Goal: Task Accomplishment & Management: Complete application form

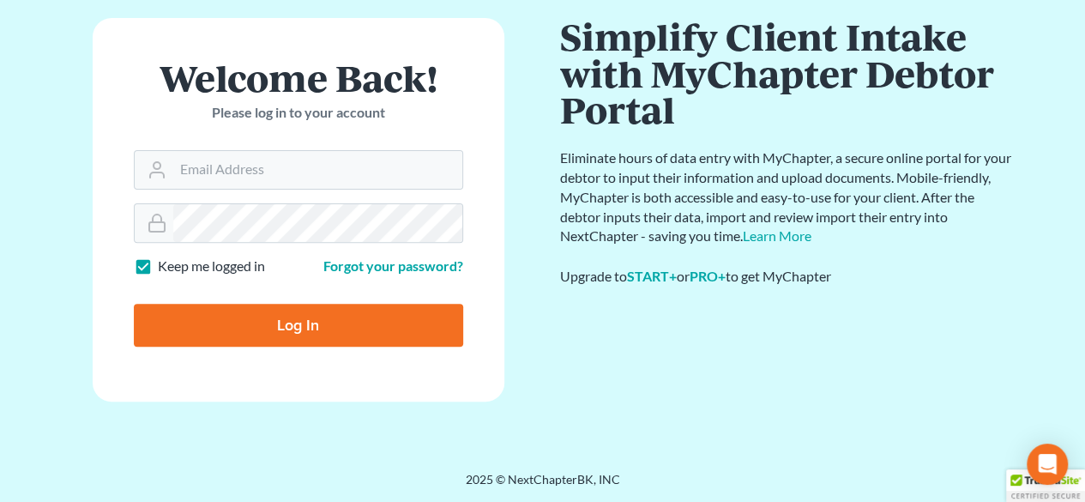
scroll to position [168, 0]
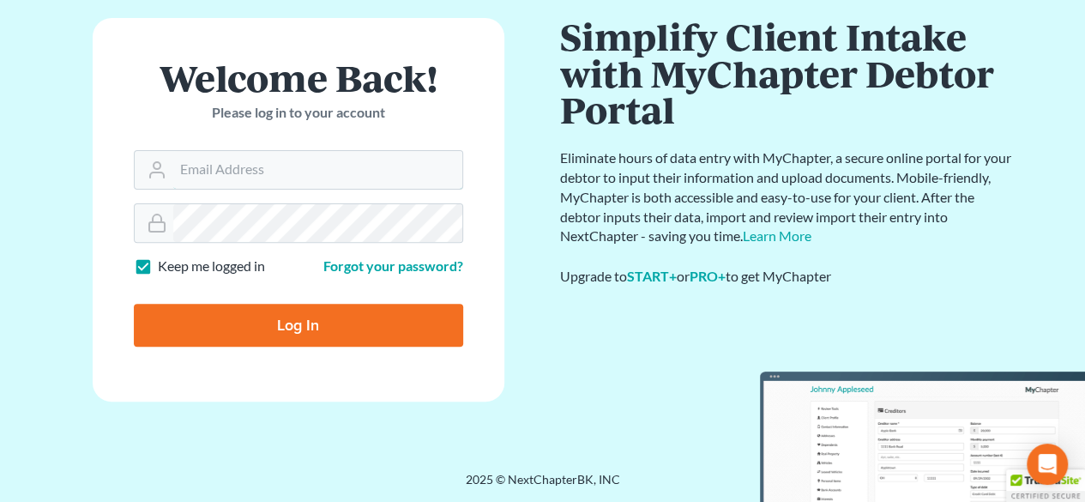
type input "[PERSON_NAME][EMAIL_ADDRESS][DOMAIN_NAME]"
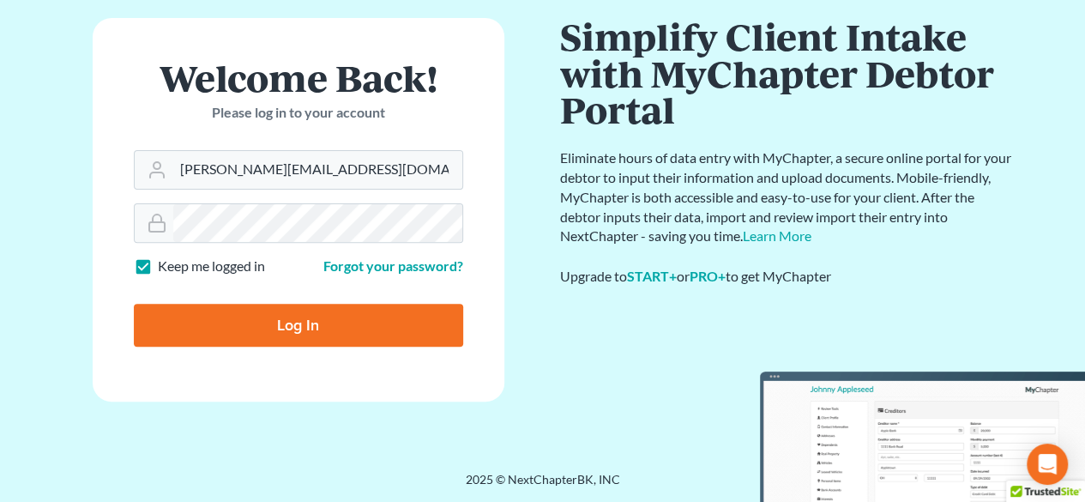
click at [321, 328] on input "Log In" at bounding box center [298, 325] width 329 height 43
type input "Thinking..."
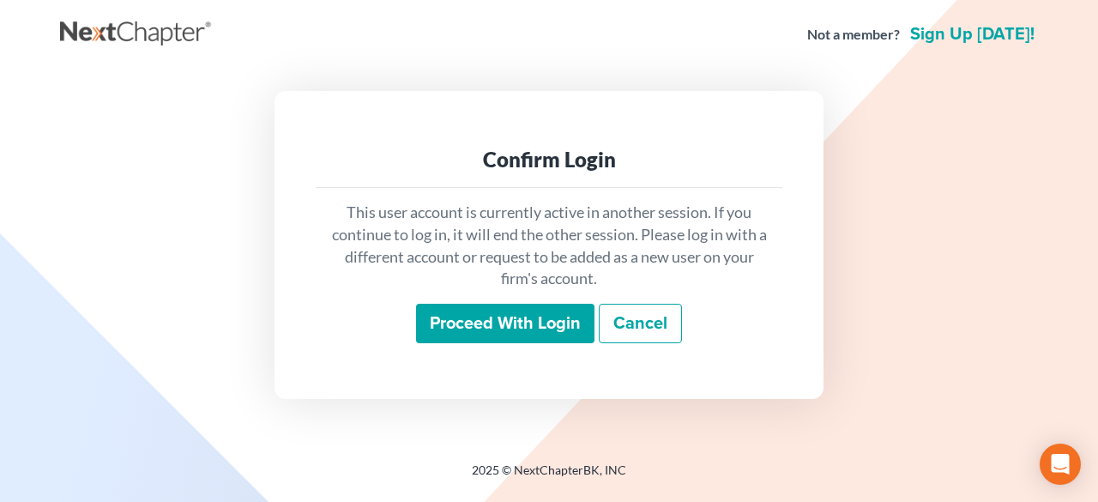
click at [504, 316] on input "Proceed with login" at bounding box center [505, 323] width 178 height 39
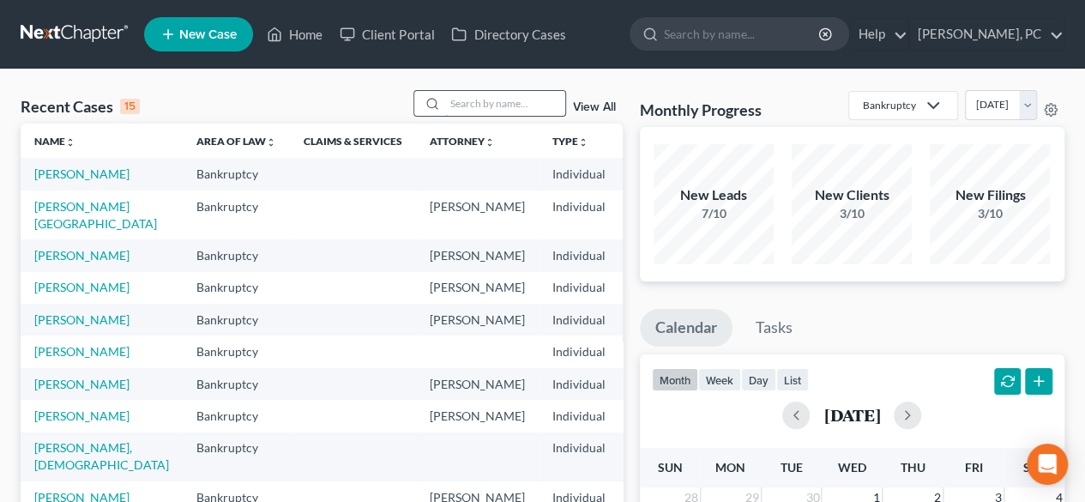
click at [539, 107] on input "search" at bounding box center [505, 103] width 120 height 25
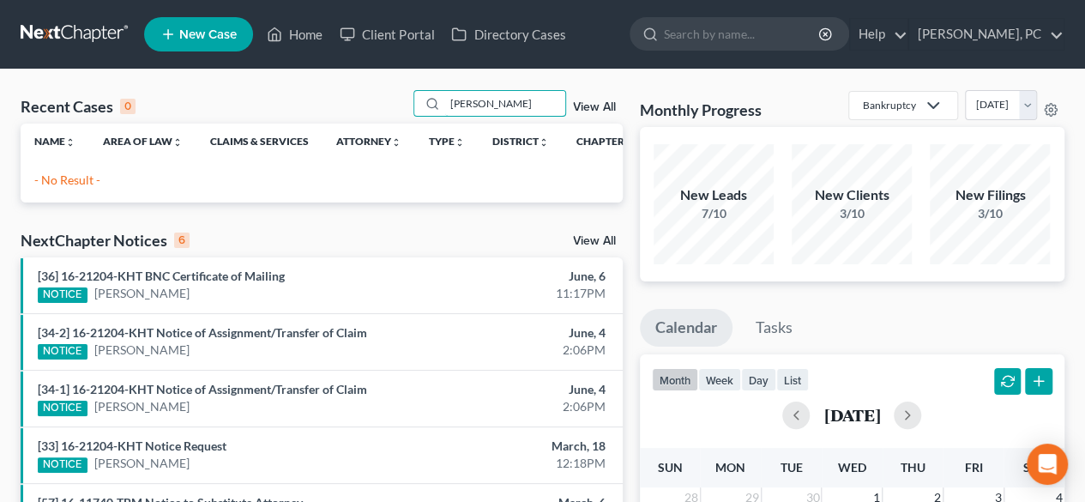
type input "[PERSON_NAME]"
click at [212, 35] on span "New Case" at bounding box center [207, 34] width 57 height 13
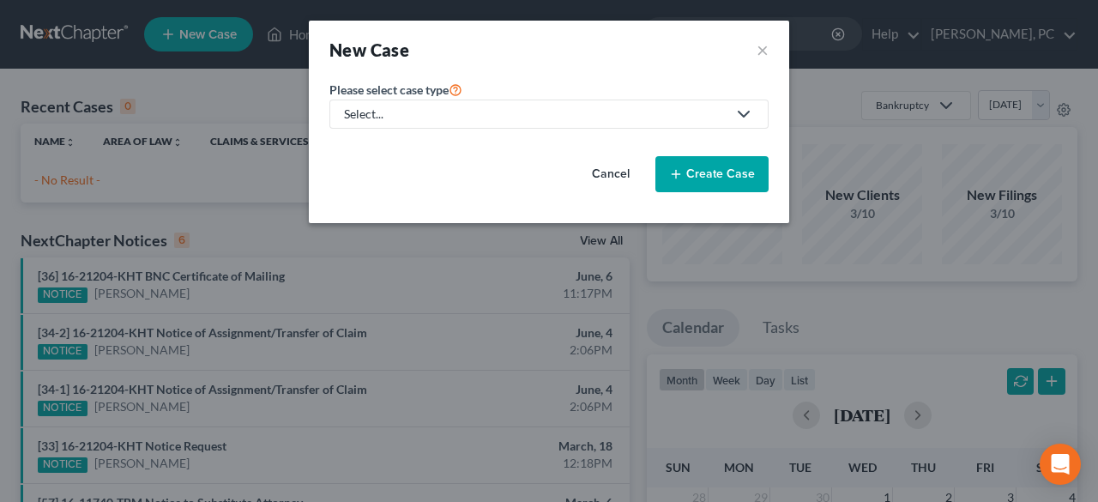
click at [432, 115] on div "Select..." at bounding box center [535, 113] width 383 height 17
click at [390, 145] on div "Bankruptcy" at bounding box center [377, 148] width 62 height 17
select select "11"
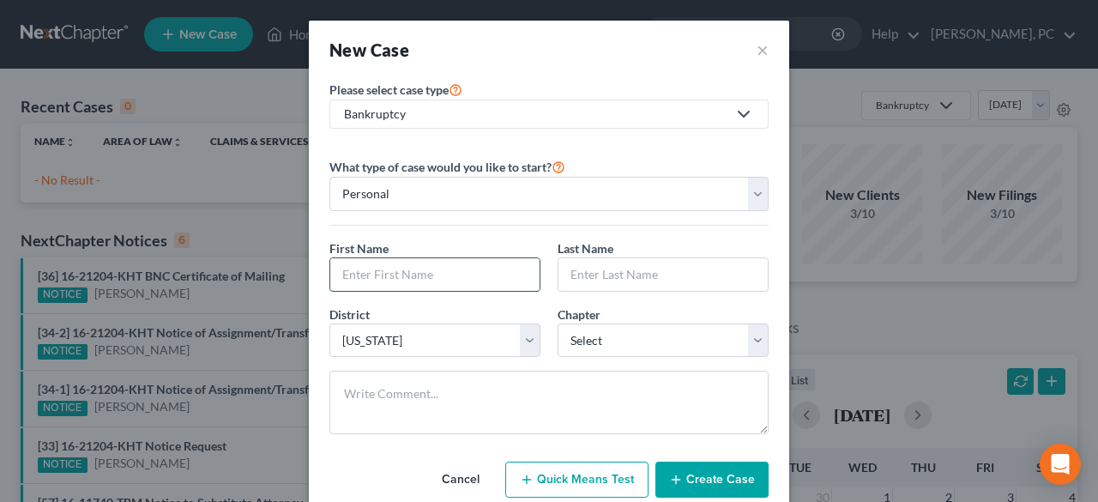
click at [412, 274] on input "text" at bounding box center [434, 274] width 209 height 33
click at [446, 265] on input "text" at bounding box center [434, 274] width 209 height 33
type input "[PERSON_NAME]"
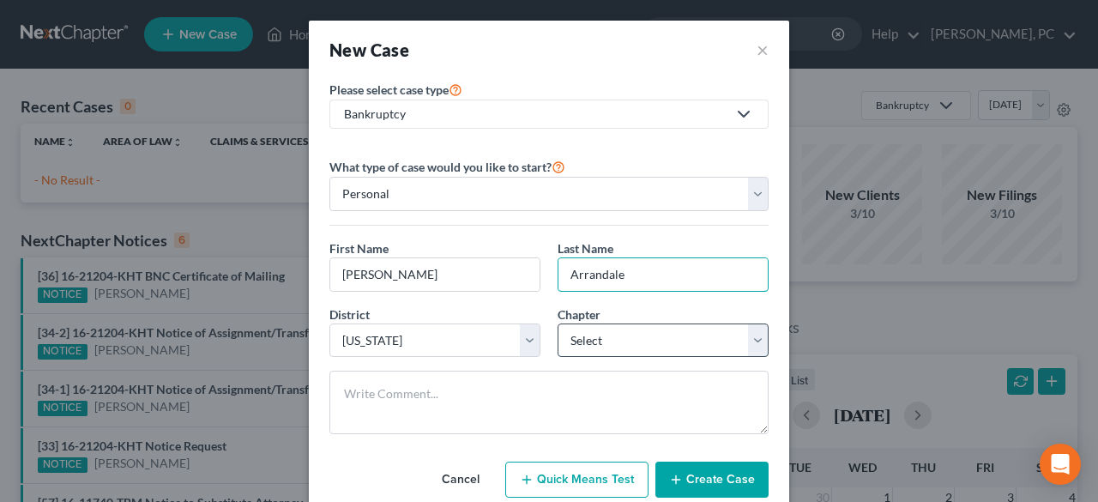
type input "Arrandale"
click at [583, 342] on select "Select 7 11 12 13" at bounding box center [662, 340] width 211 height 34
select select "0"
click at [557, 323] on select "Select 7 11 12 13" at bounding box center [662, 340] width 211 height 34
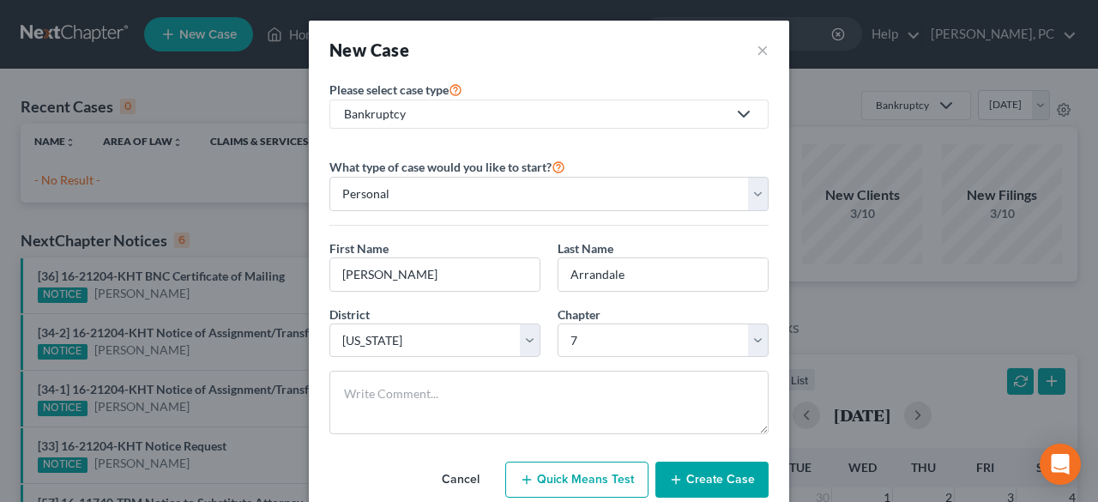
click at [678, 473] on icon "button" at bounding box center [676, 480] width 14 height 14
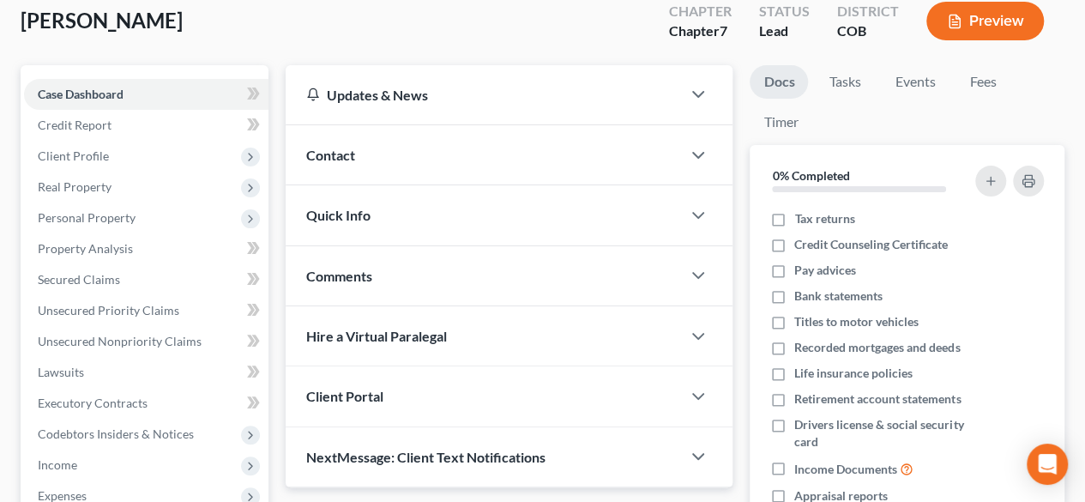
scroll to position [343, 0]
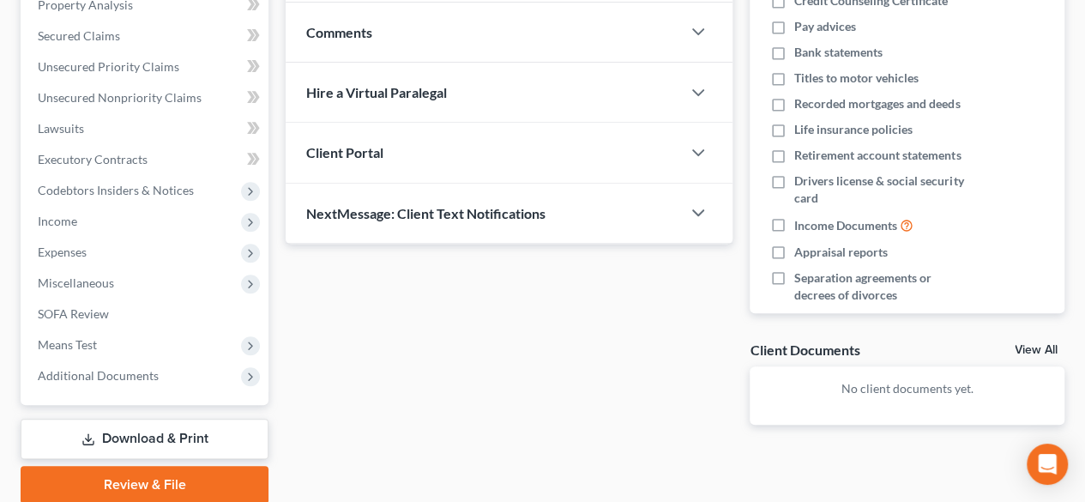
click at [382, 145] on span "Client Portal" at bounding box center [344, 152] width 77 height 16
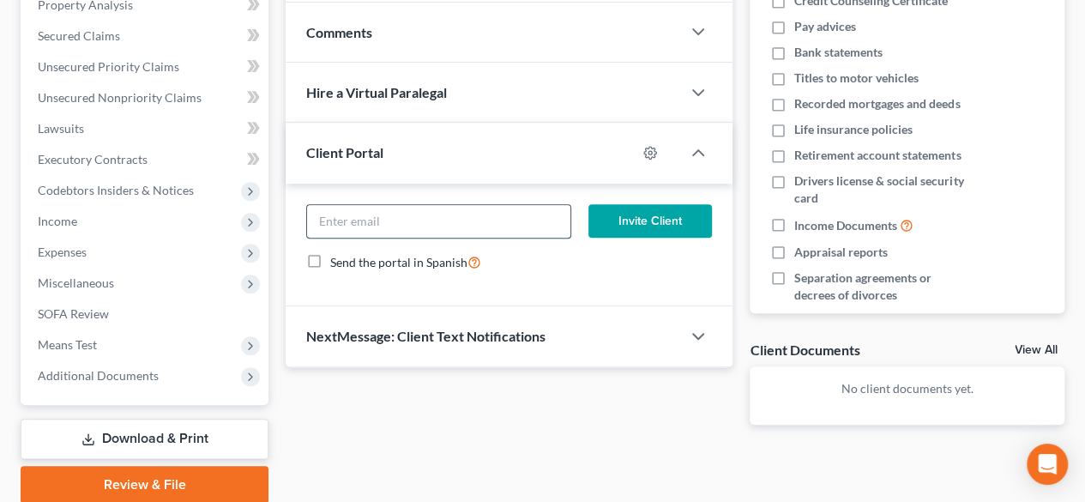
click at [396, 215] on input "email" at bounding box center [438, 221] width 263 height 33
paste input "[EMAIL_ADDRESS][DOMAIN_NAME]"
type input "[EMAIL_ADDRESS][DOMAIN_NAME]"
click at [621, 229] on button "Invite Client" at bounding box center [650, 221] width 124 height 34
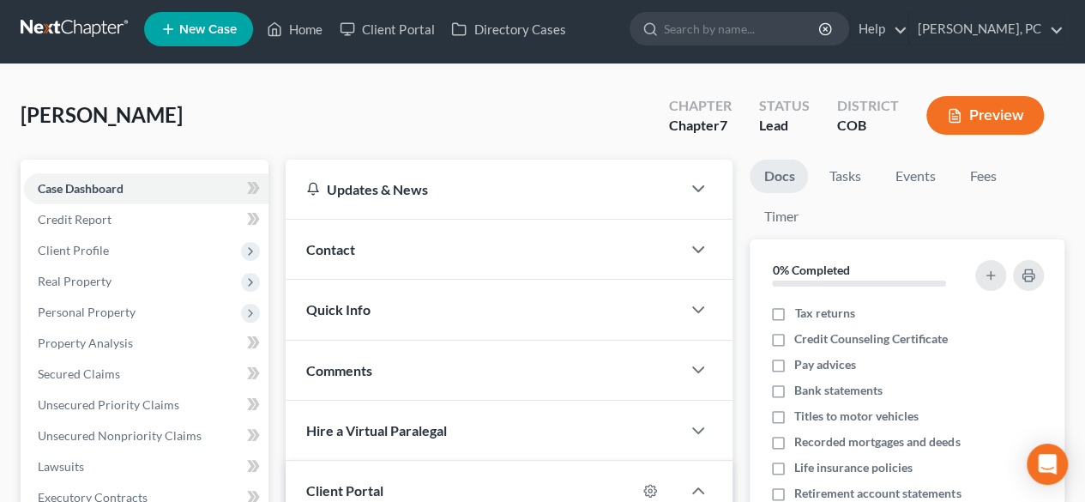
scroll to position [0, 0]
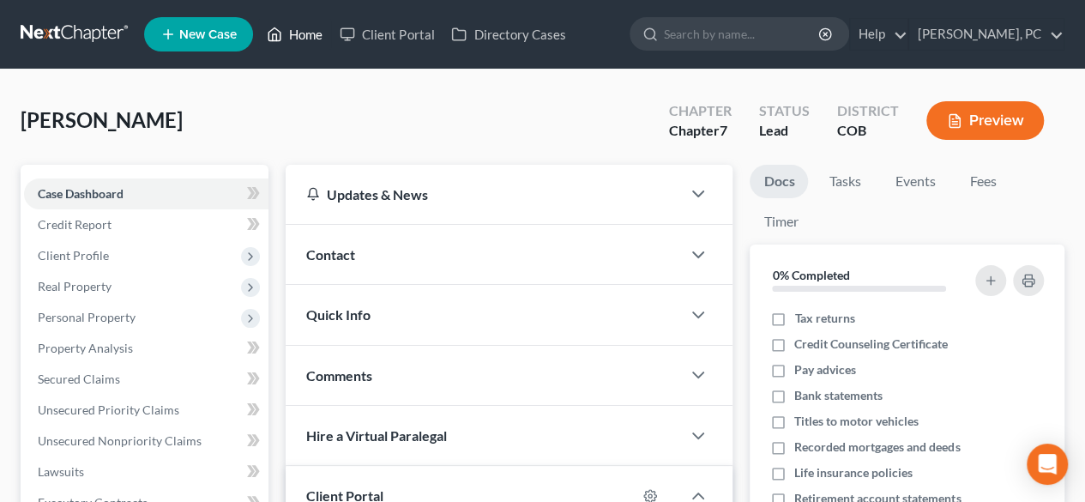
click at [310, 29] on link "Home" at bounding box center [294, 34] width 73 height 31
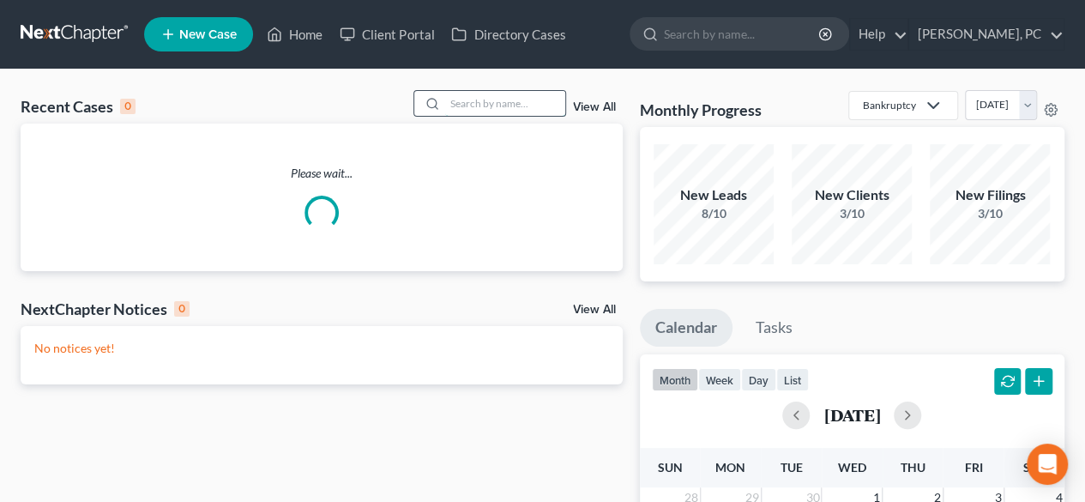
click at [480, 112] on input "search" at bounding box center [505, 103] width 120 height 25
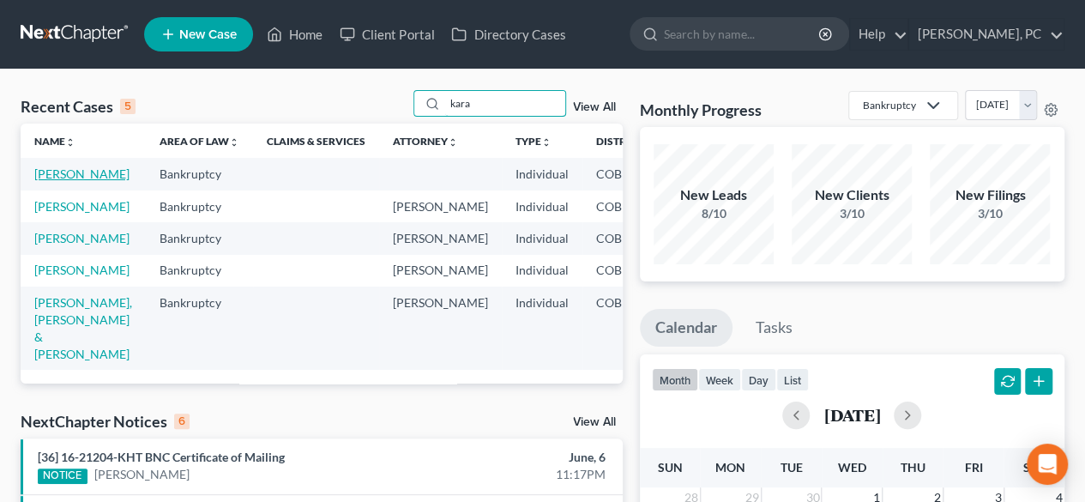
type input "kara"
click at [50, 173] on link "[PERSON_NAME]" at bounding box center [81, 173] width 95 height 15
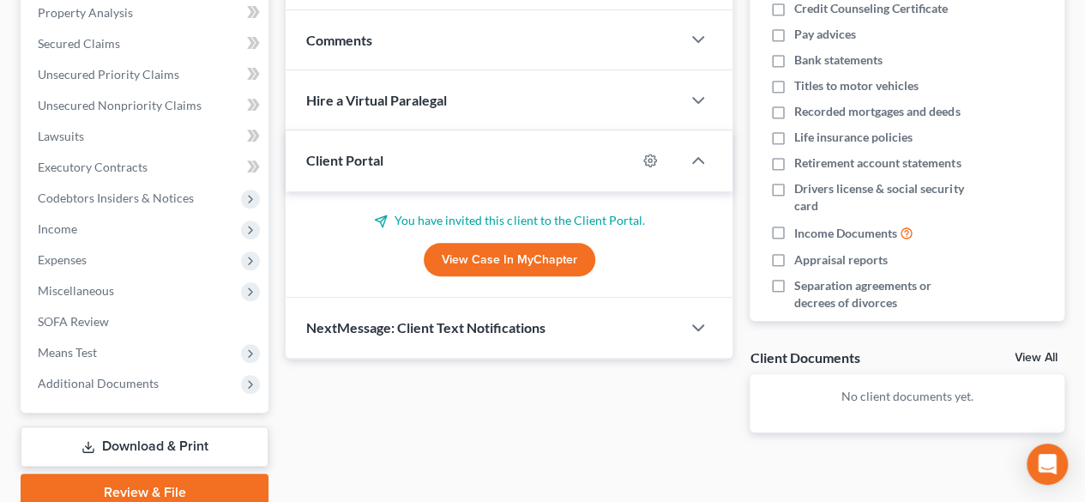
scroll to position [343, 0]
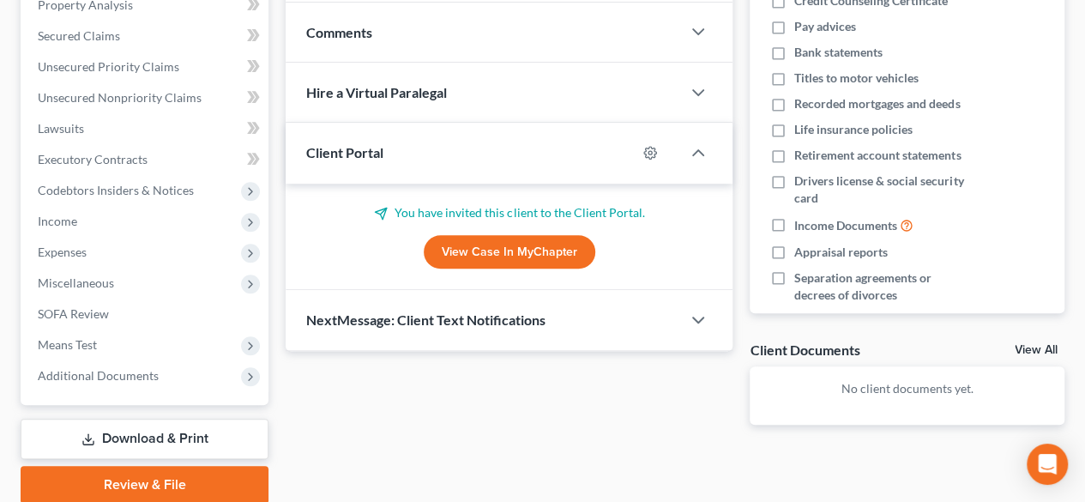
click at [492, 250] on link "View Case in MyChapter" at bounding box center [510, 252] width 172 height 34
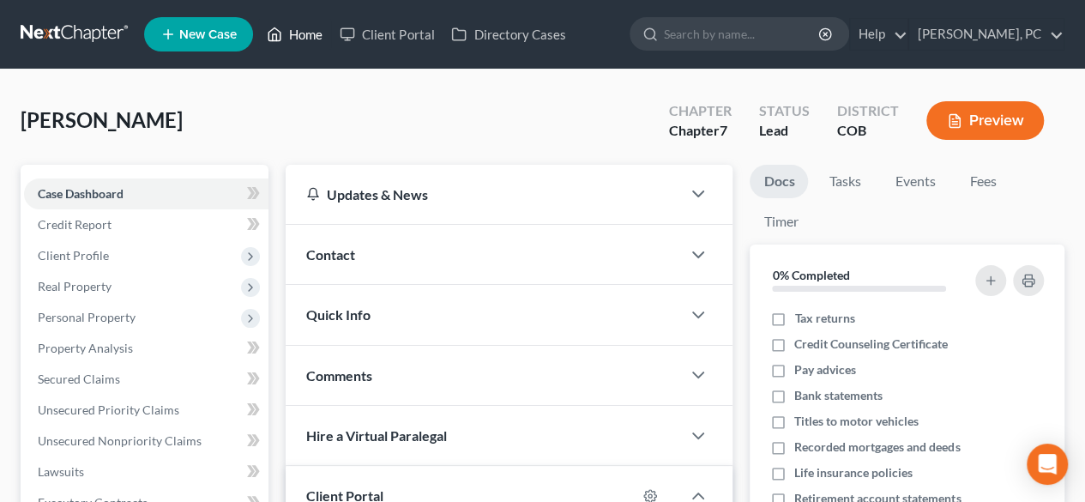
click at [296, 39] on link "Home" at bounding box center [294, 34] width 73 height 31
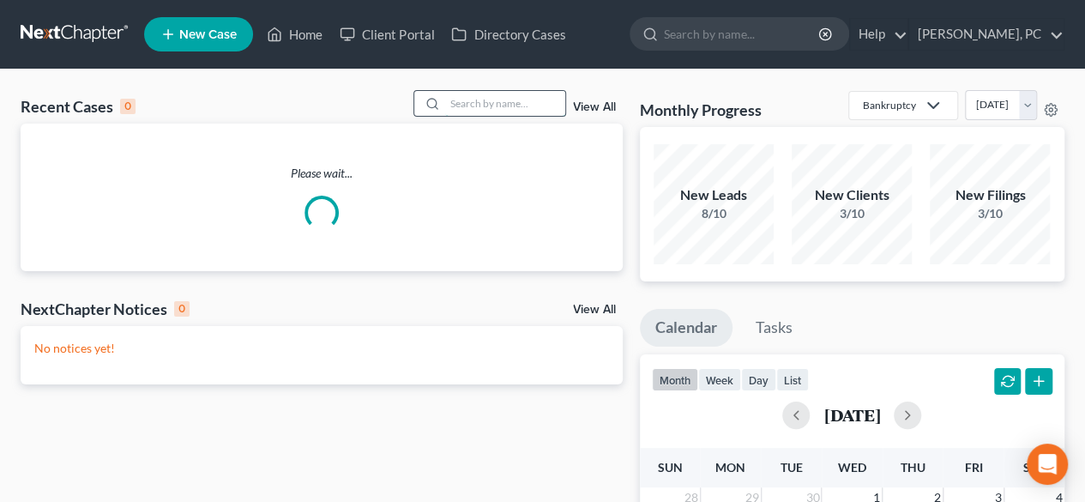
click at [494, 93] on input "search" at bounding box center [505, 103] width 120 height 25
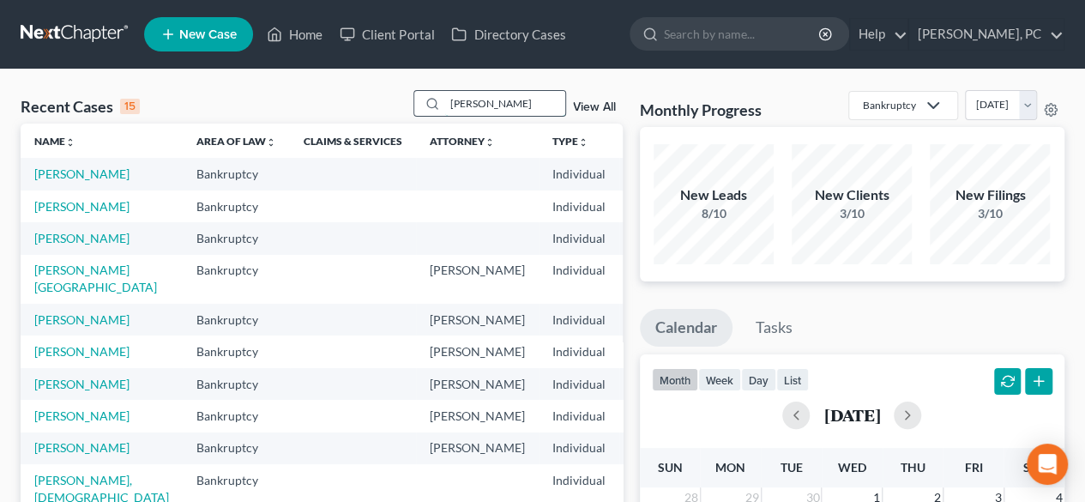
type input "[PERSON_NAME]"
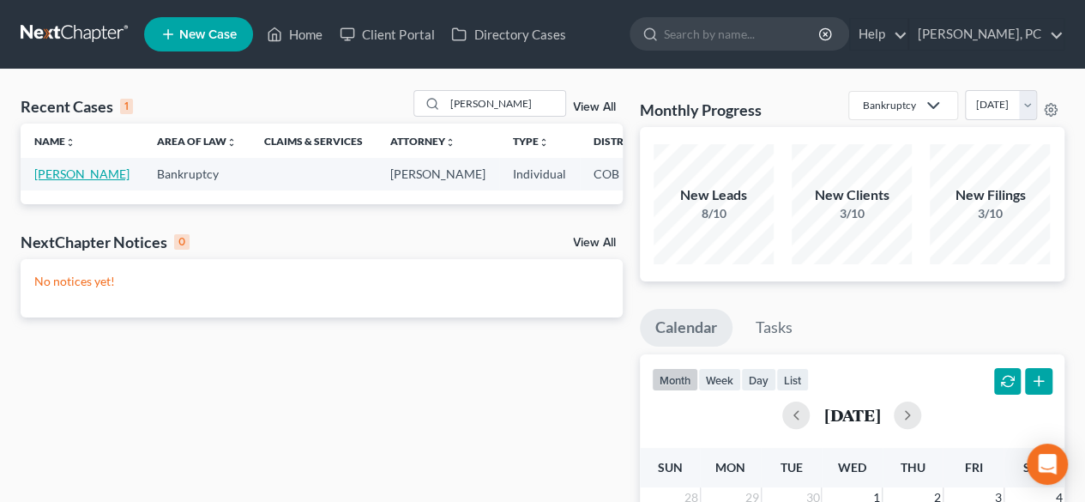
click at [53, 176] on link "[PERSON_NAME]" at bounding box center [81, 173] width 95 height 15
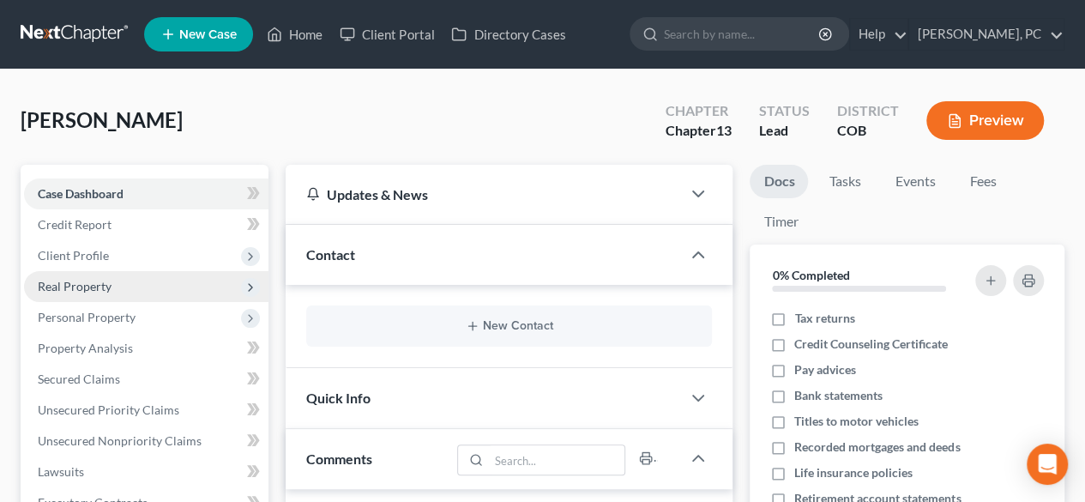
scroll to position [302, 0]
click at [105, 280] on span "Real Property" at bounding box center [75, 286] width 74 height 15
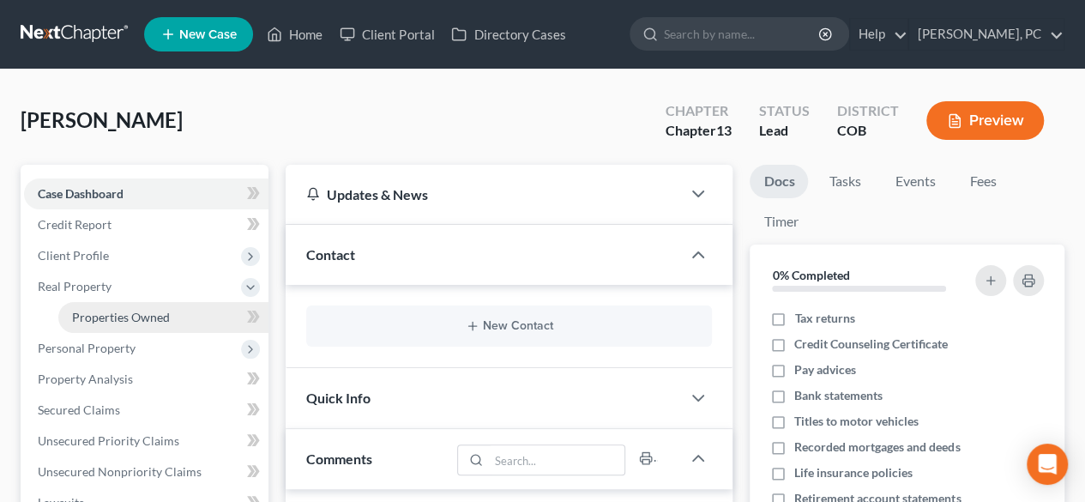
click at [121, 318] on span "Properties Owned" at bounding box center [121, 317] width 98 height 15
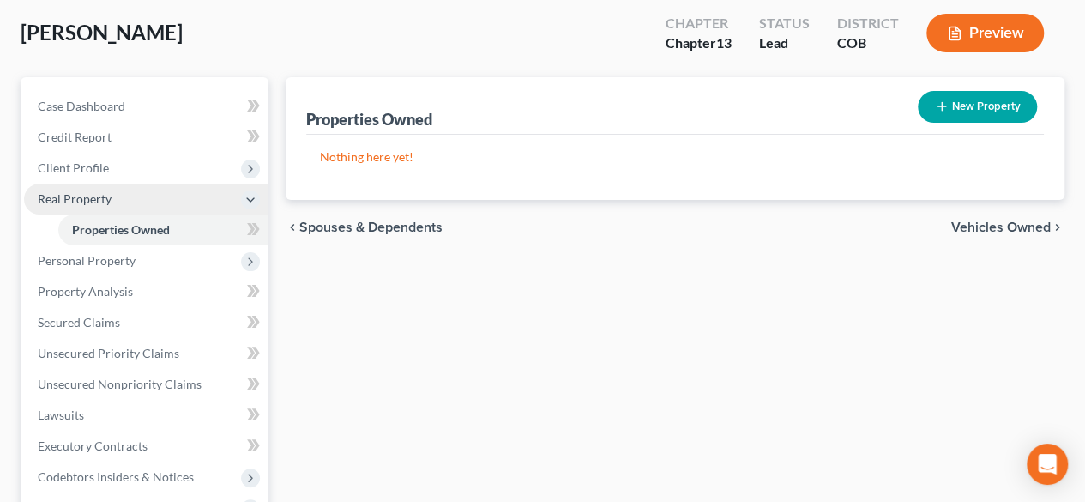
scroll to position [172, 0]
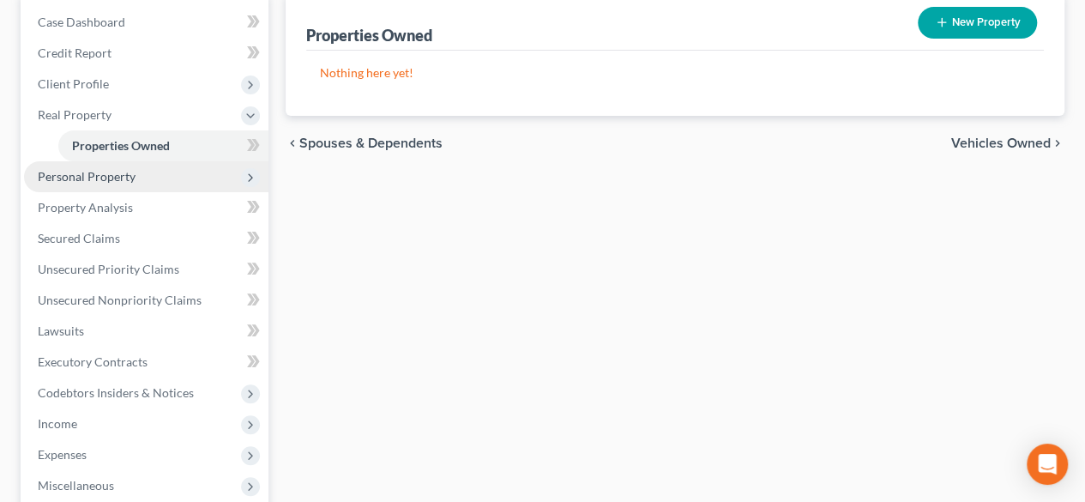
click at [111, 183] on span "Personal Property" at bounding box center [146, 176] width 244 height 31
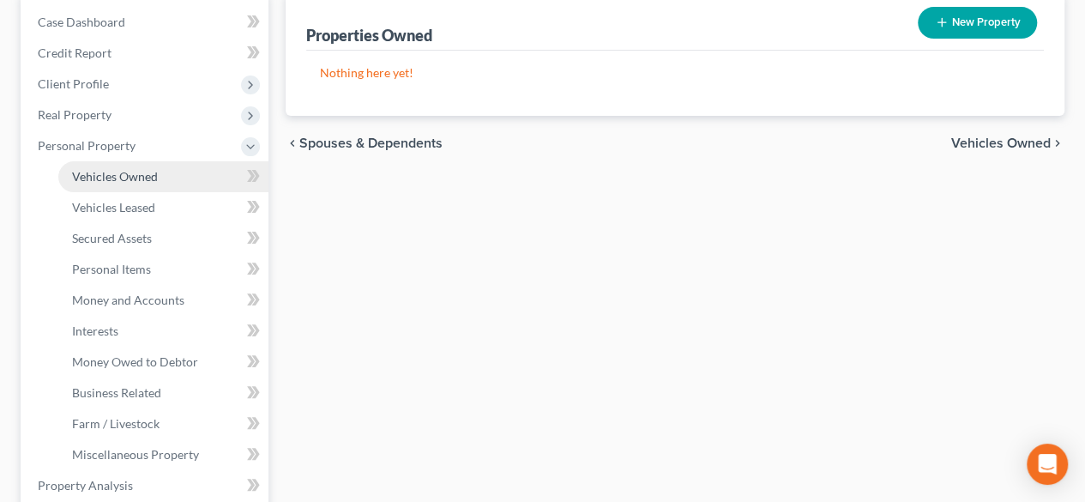
click at [111, 181] on span "Vehicles Owned" at bounding box center [115, 176] width 86 height 15
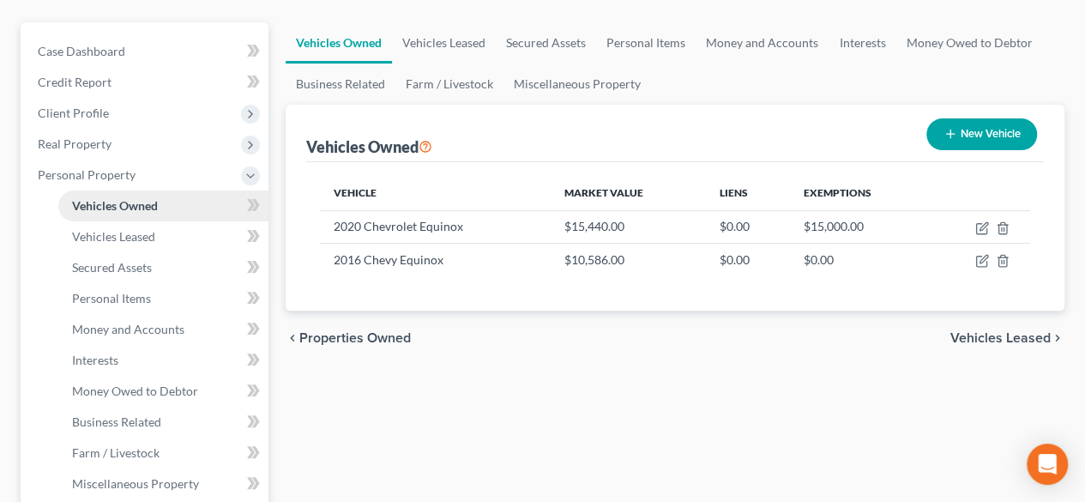
scroll to position [172, 0]
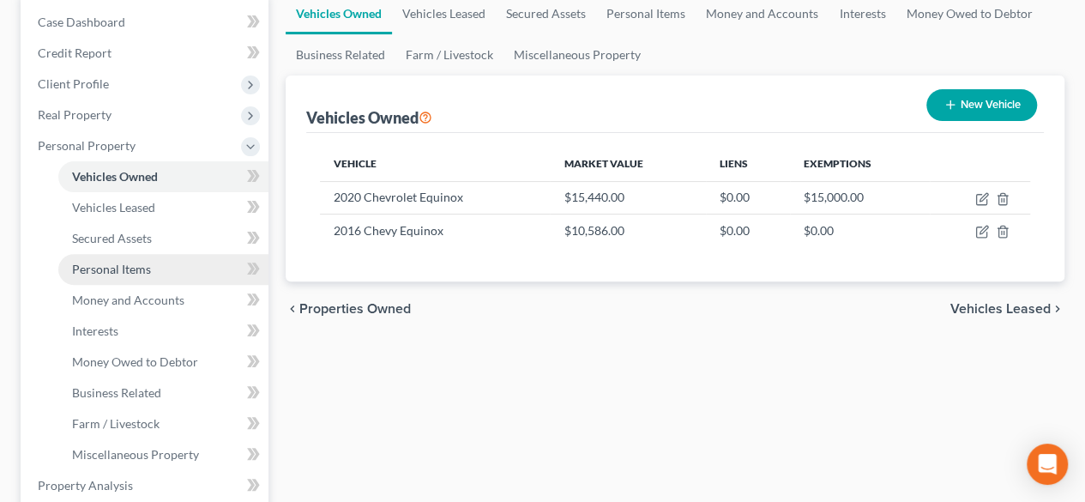
click at [111, 262] on span "Personal Items" at bounding box center [111, 269] width 79 height 15
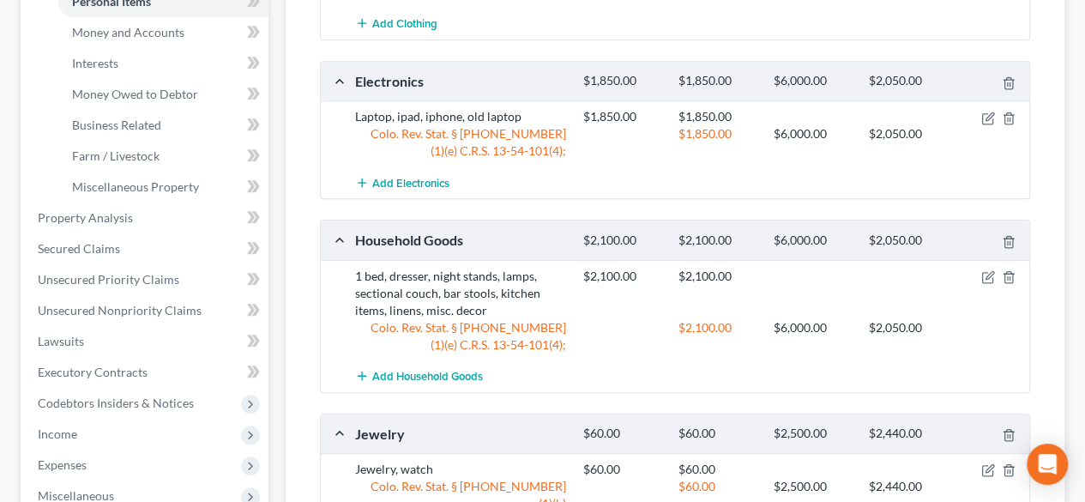
scroll to position [343, 0]
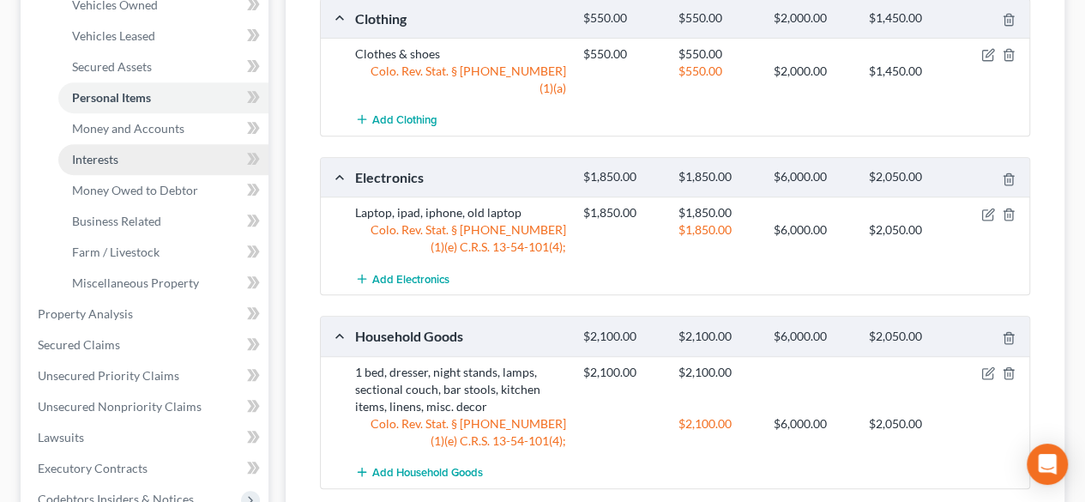
click at [96, 159] on span "Interests" at bounding box center [95, 159] width 46 height 15
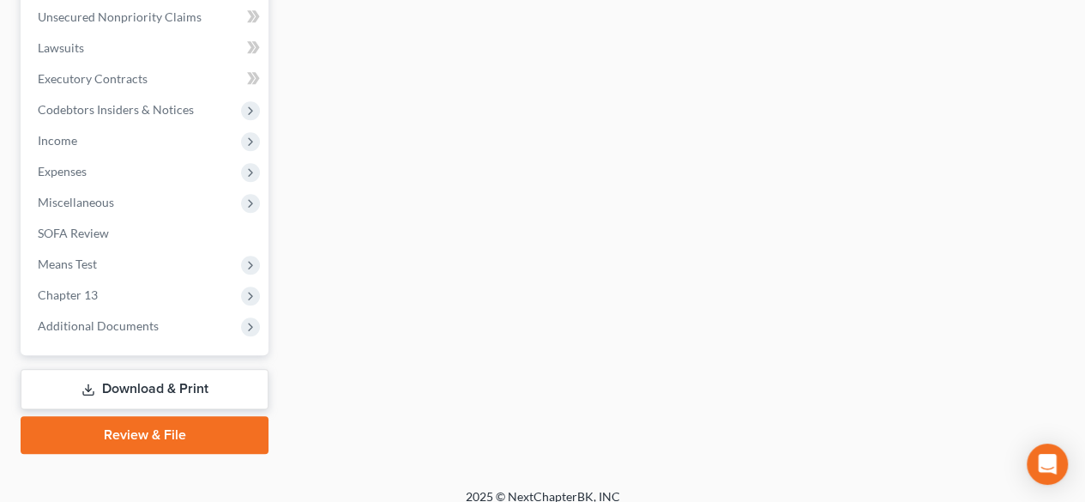
scroll to position [747, 0]
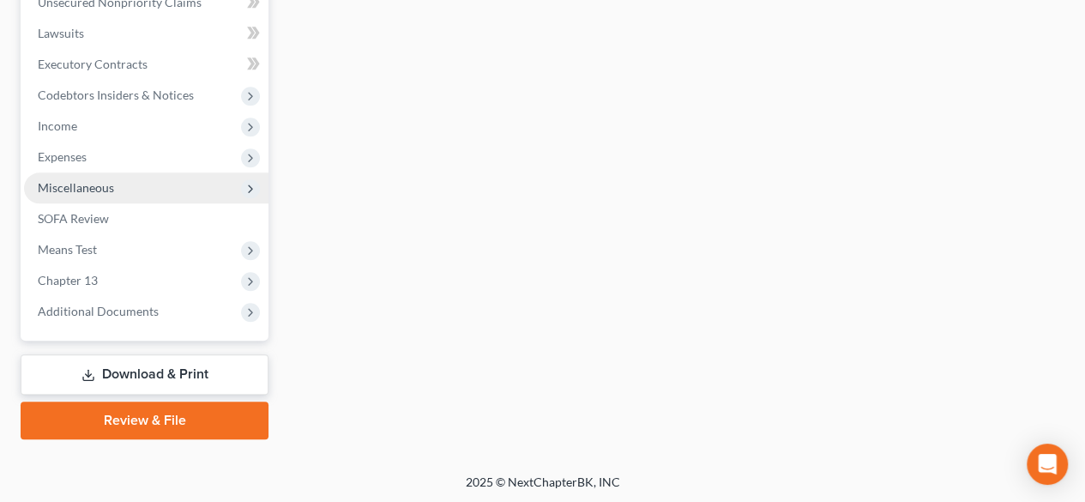
click at [82, 197] on span "Miscellaneous" at bounding box center [146, 187] width 244 height 31
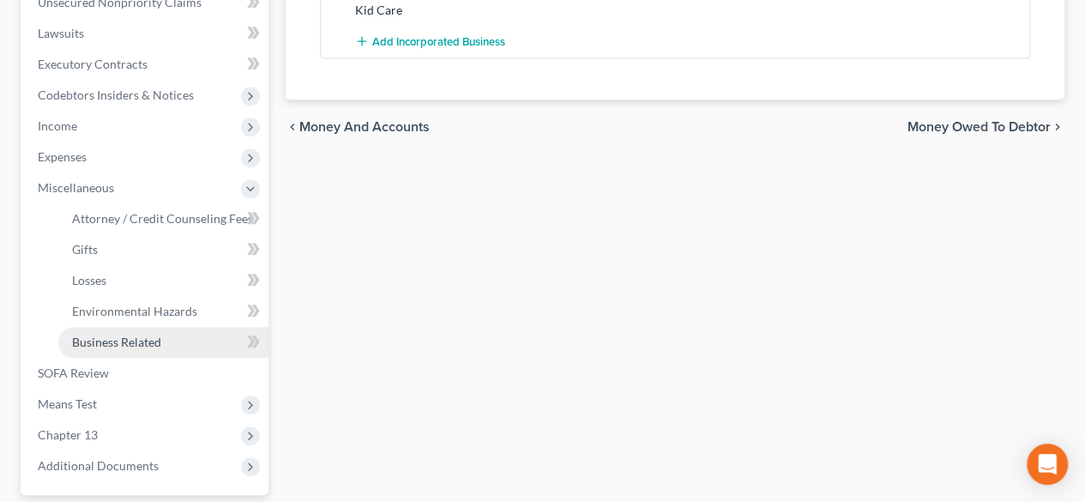
click at [91, 338] on span "Business Related" at bounding box center [116, 341] width 89 height 15
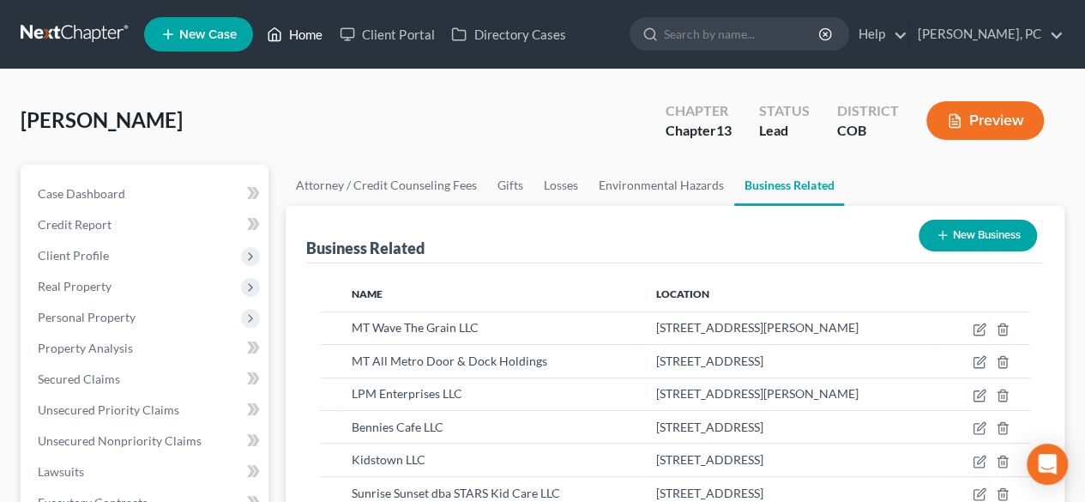
click at [305, 37] on link "Home" at bounding box center [294, 34] width 73 height 31
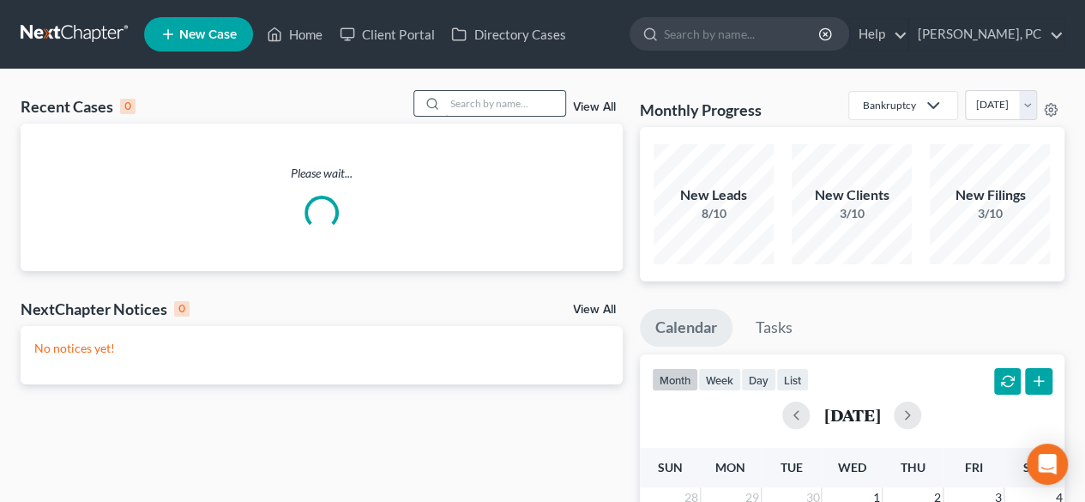
click at [499, 103] on input "search" at bounding box center [505, 103] width 120 height 25
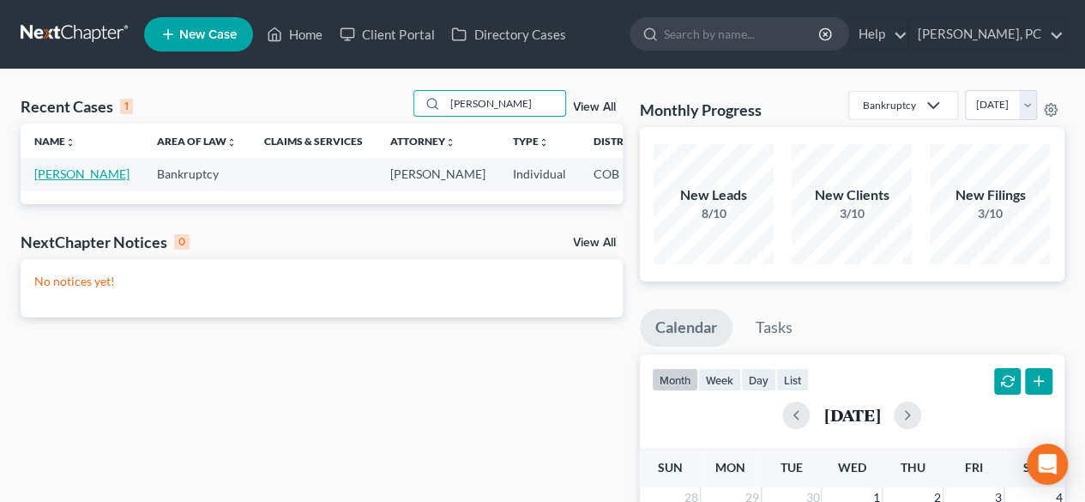
type input "[PERSON_NAME]"
click at [41, 172] on link "[PERSON_NAME]" at bounding box center [81, 173] width 95 height 15
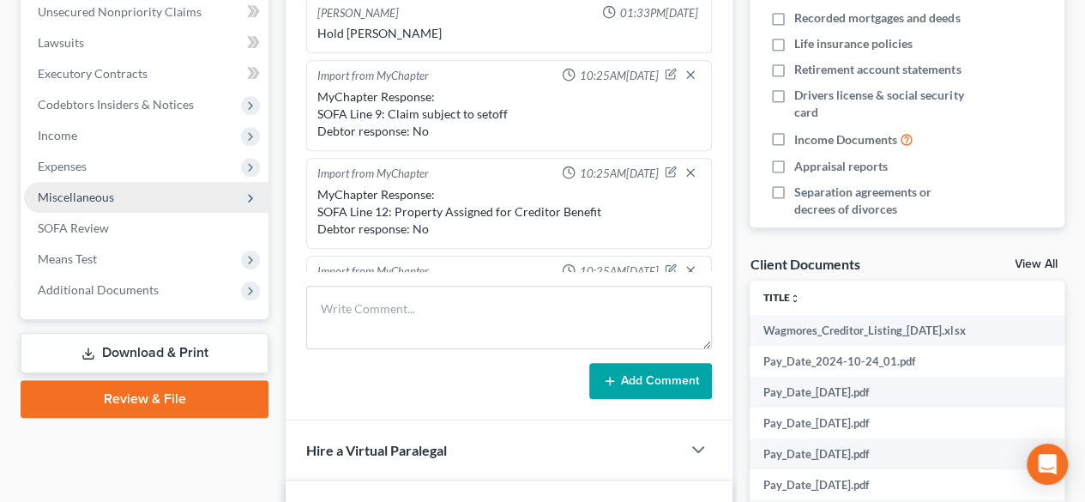
scroll to position [364, 0]
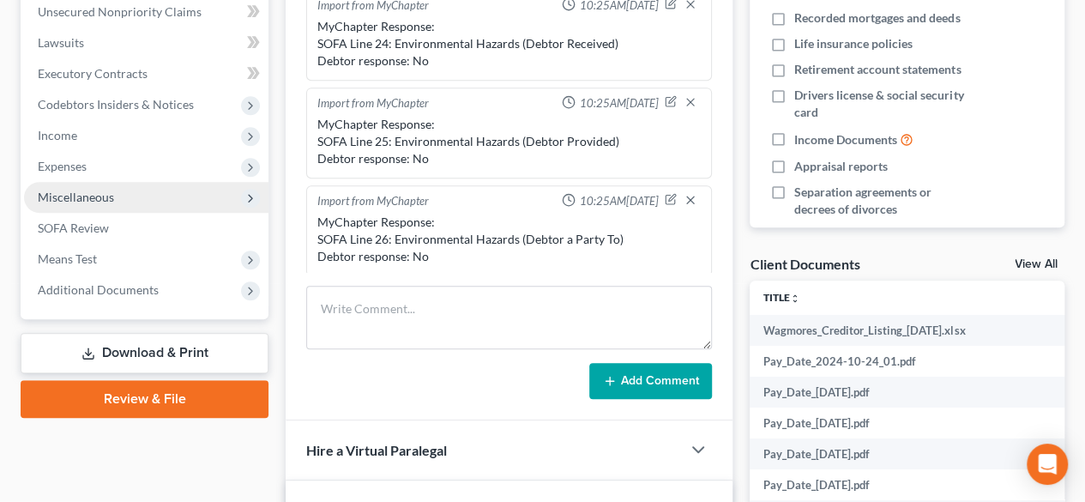
click at [62, 200] on span "Miscellaneous" at bounding box center [76, 197] width 76 height 15
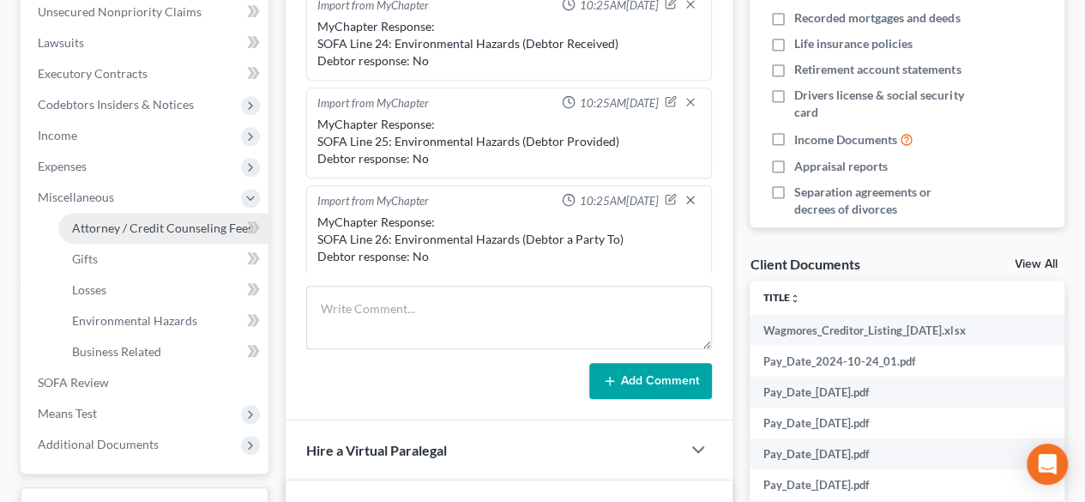
click at [190, 230] on span "Attorney / Credit Counseling Fees" at bounding box center [162, 227] width 181 height 15
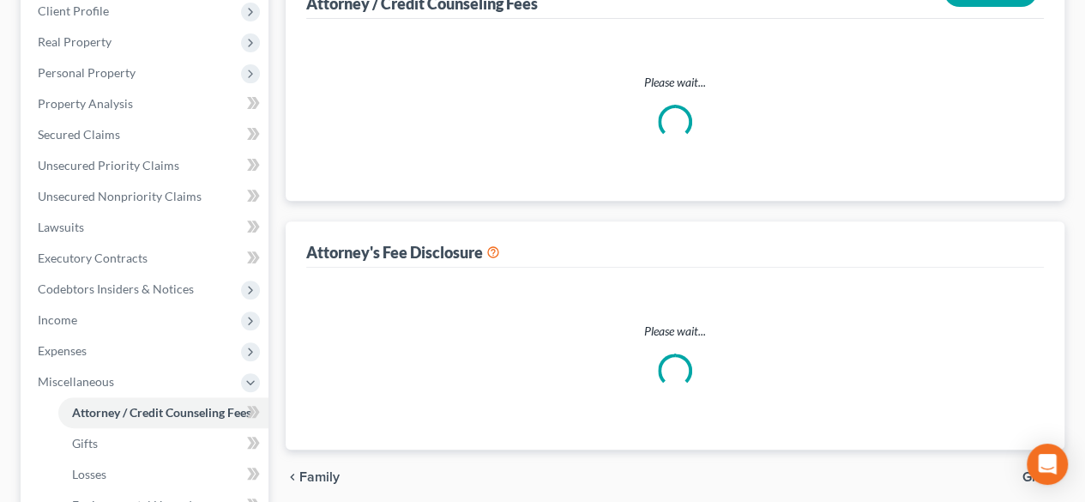
select select "0"
